Goal: Task Accomplishment & Management: Manage account settings

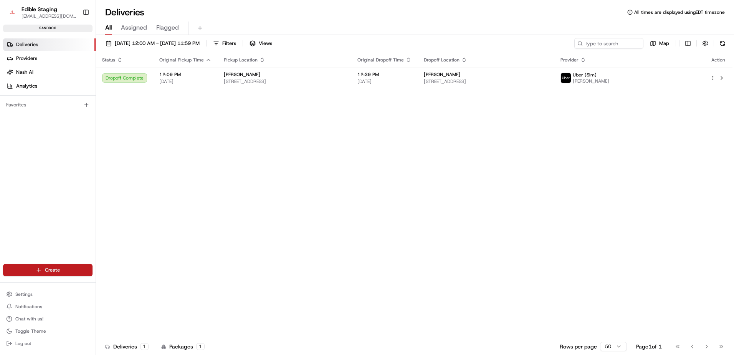
click at [44, 270] on html "Edible Staging [EMAIL_ADDRESS][DOMAIN_NAME] Toggle Sidebar sandbox Deliveries P…" at bounding box center [367, 177] width 734 height 355
click at [135, 216] on html "Edible Staging [EMAIL_ADDRESS][DOMAIN_NAME] Toggle Sidebar sandbox Deliveries P…" at bounding box center [367, 177] width 734 height 355
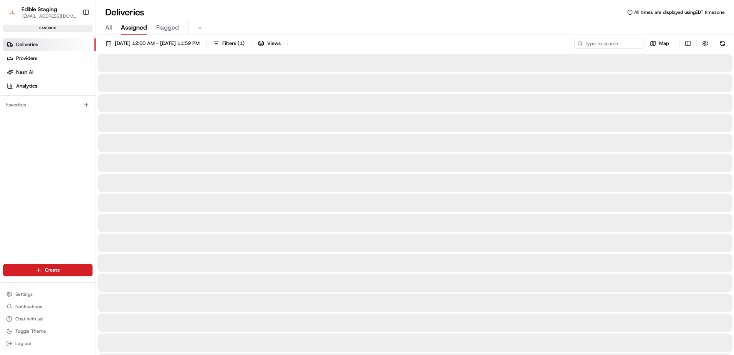
click at [134, 26] on span "Assigned" at bounding box center [134, 27] width 26 height 9
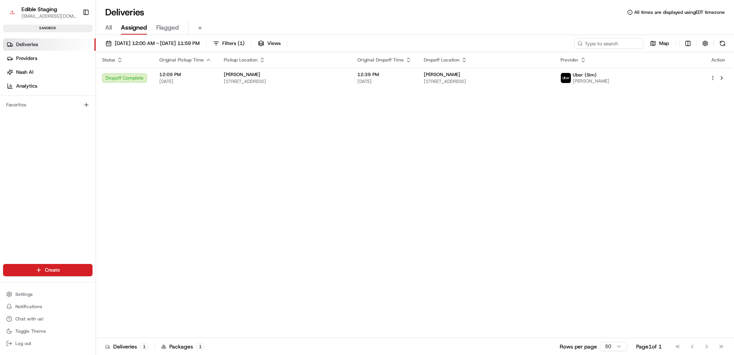
click at [160, 24] on span "Flagged" at bounding box center [167, 27] width 23 height 9
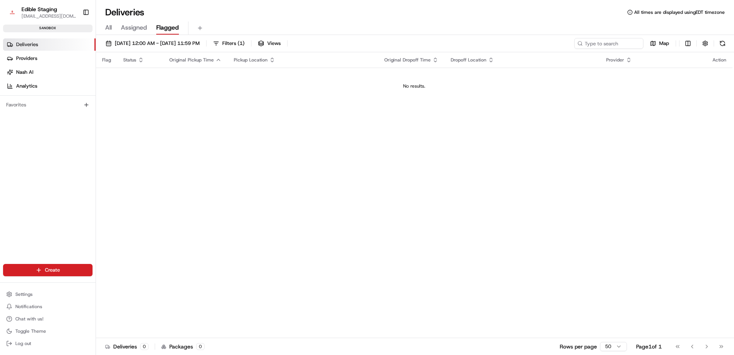
click at [108, 28] on span "All" at bounding box center [108, 27] width 7 height 9
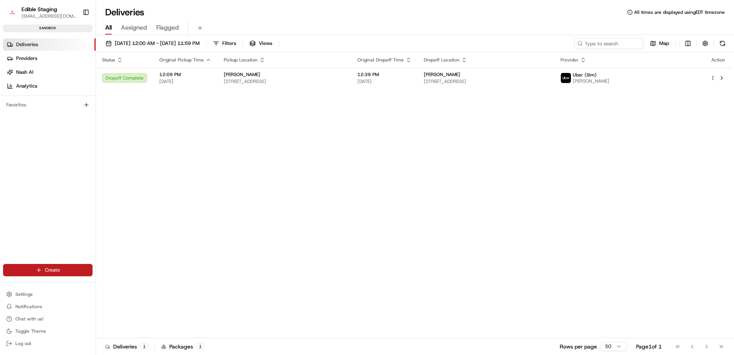
click at [40, 272] on html "Edible Staging [EMAIL_ADDRESS][DOMAIN_NAME] Toggle Sidebar sandbox Deliveries P…" at bounding box center [367, 177] width 734 height 355
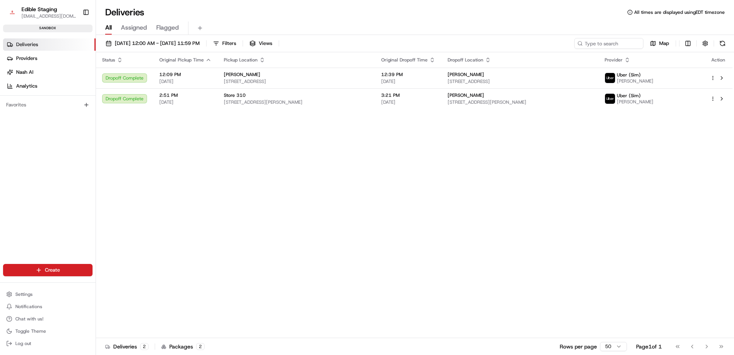
click at [180, 175] on div "Status Original Pickup Time Pickup Location Original Dropoff Time Dropoff Locat…" at bounding box center [414, 194] width 636 height 285
click at [20, 295] on span "Settings" at bounding box center [23, 294] width 17 height 6
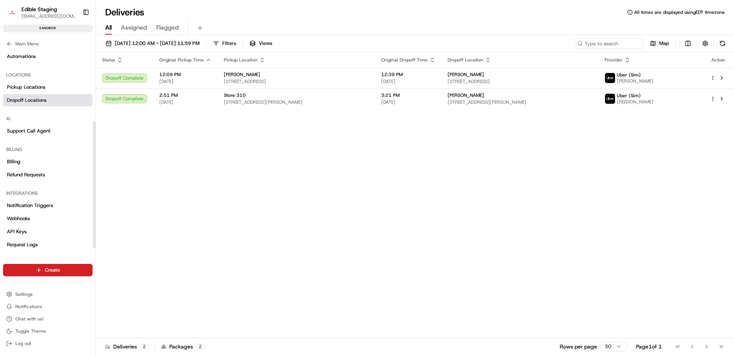
scroll to position [115, 0]
click at [39, 205] on span "Notification Triggers" at bounding box center [30, 204] width 46 height 7
